Goal: Task Accomplishment & Management: Complete application form

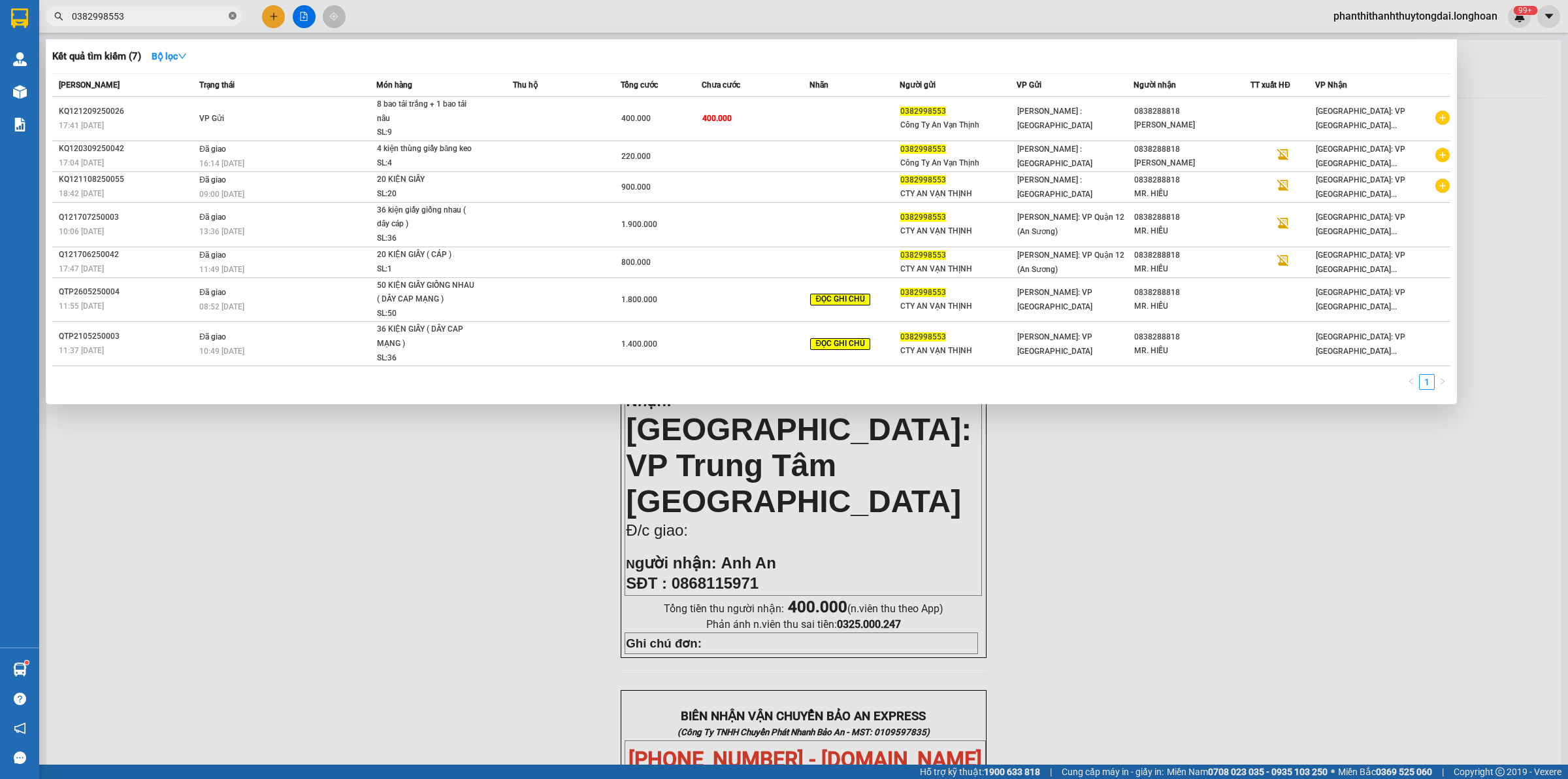
click at [230, 14] on icon "close-circle" at bounding box center [232, 16] width 8 height 8
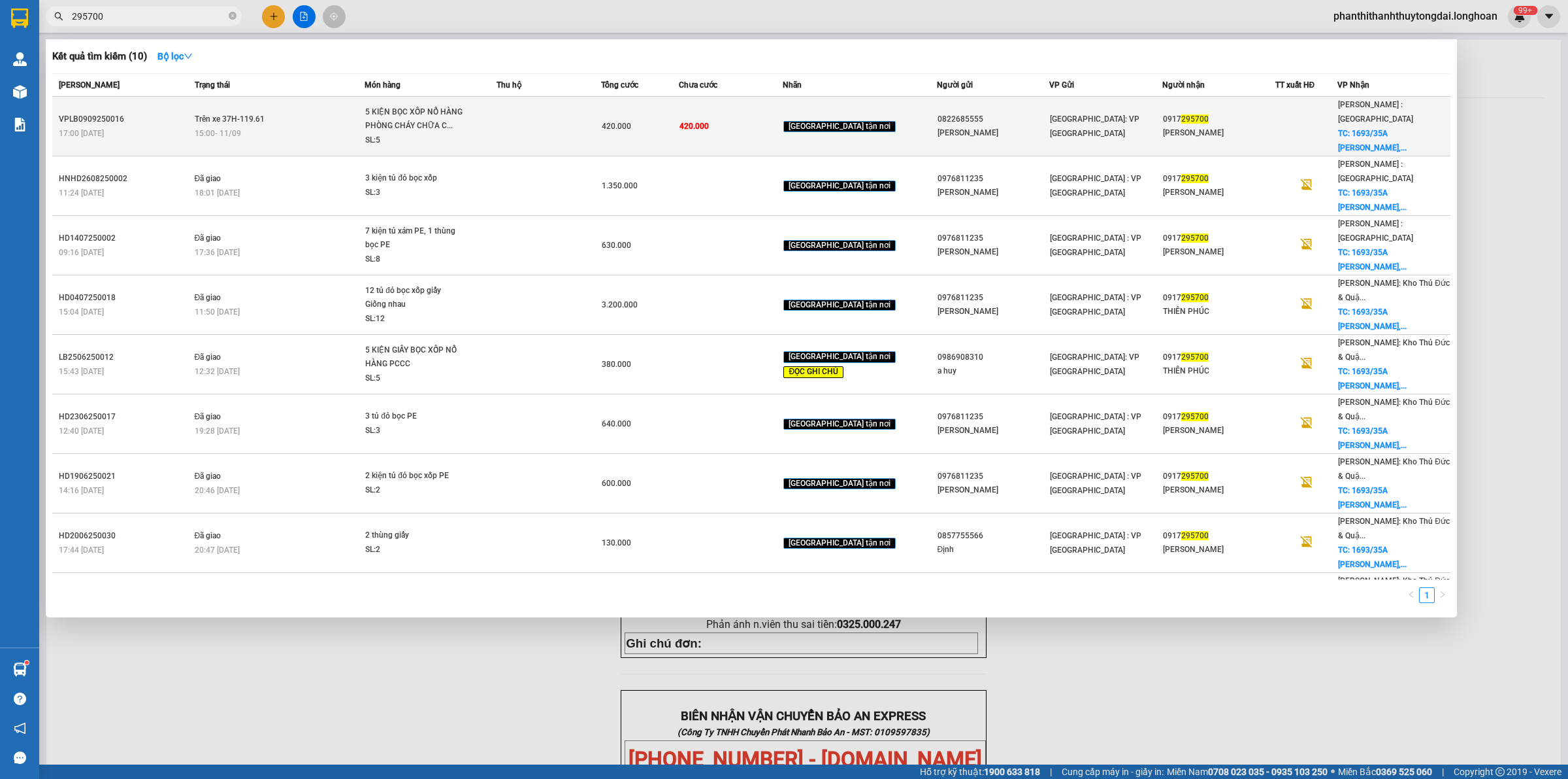
type input "295700"
click at [1235, 126] on div "[PERSON_NAME]" at bounding box center [1218, 133] width 112 height 14
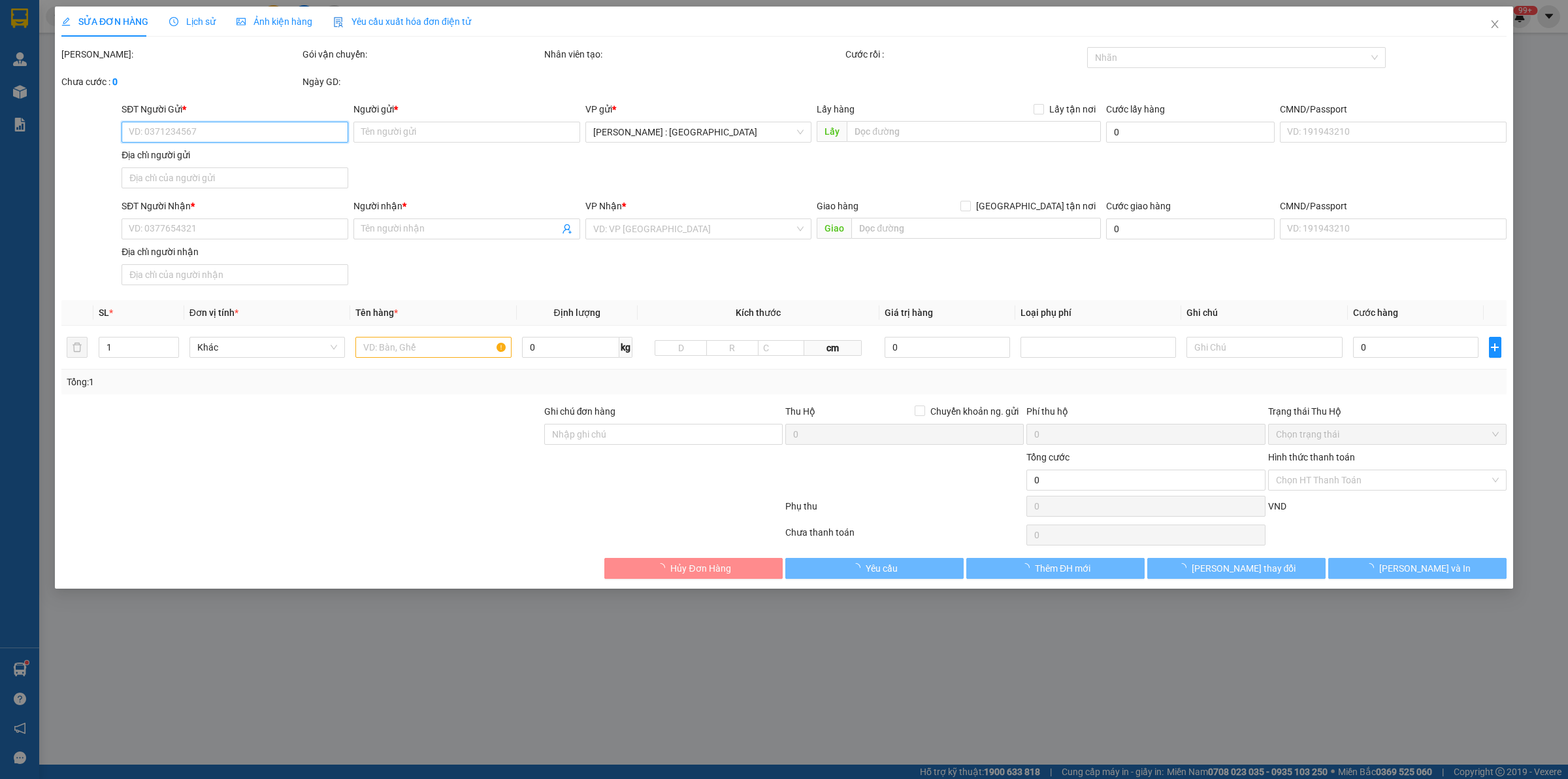
type input "0822685555"
type input "[PERSON_NAME]"
type input "0917295700"
type input "[PERSON_NAME]"
checkbox input "true"
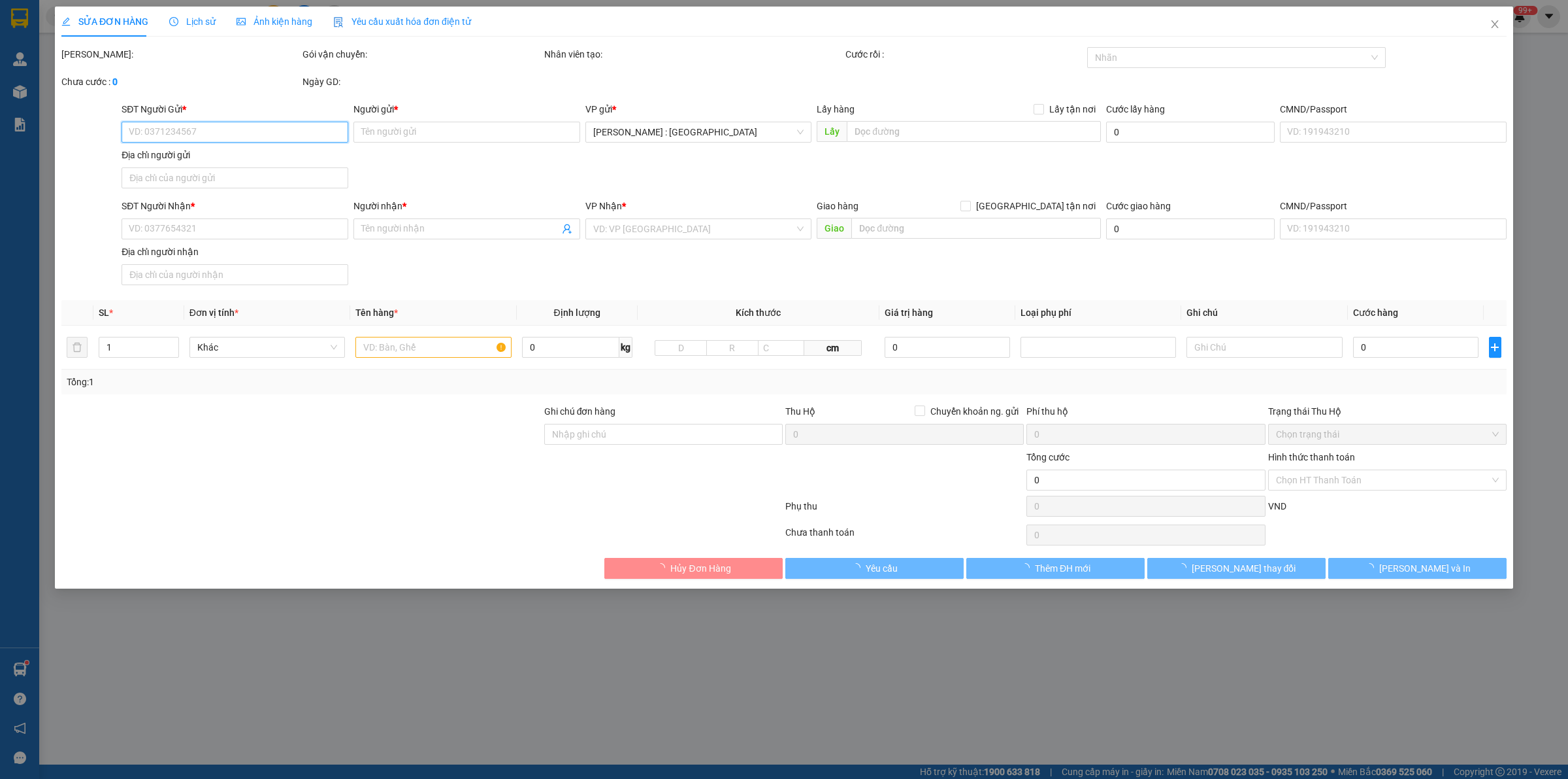
type input "1693/35A [PERSON_NAME], [GEOGRAPHIC_DATA] , TP Thủ Đức HCM"
type input "420.000"
